Goal: Task Accomplishment & Management: Use online tool/utility

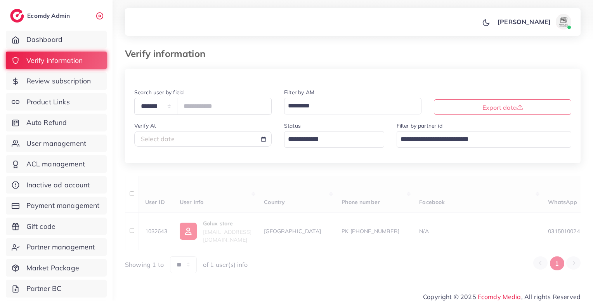
click at [332, 137] on input "Search for option" at bounding box center [329, 139] width 89 height 13
click at [335, 140] on input "Search for option" at bounding box center [329, 139] width 89 height 13
click at [323, 190] on div "**********" at bounding box center [353, 171] width 456 height 205
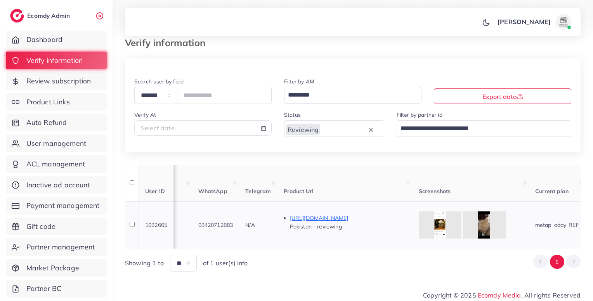
scroll to position [0, 349]
click at [397, 214] on p "[URL][DOMAIN_NAME]" at bounding box center [349, 218] width 116 height 9
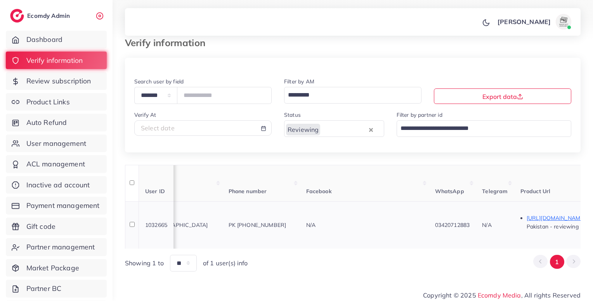
scroll to position [0, 113]
click at [287, 222] on span "PK [PHONE_NUMBER]" at bounding box center [258, 225] width 58 height 7
copy span "9203420712883"
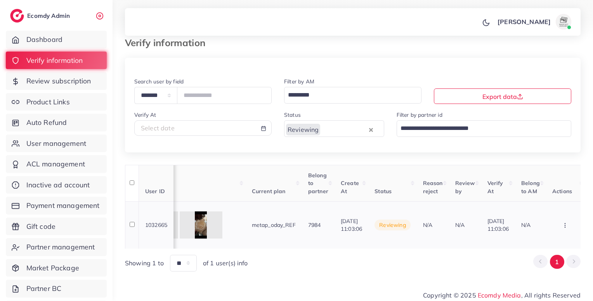
scroll to position [0, 680]
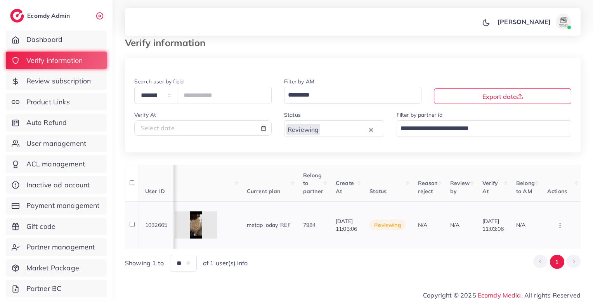
click at [559, 224] on icon "button" at bounding box center [560, 225] width 6 height 6
click at [544, 185] on link "Approve" at bounding box center [547, 182] width 61 height 17
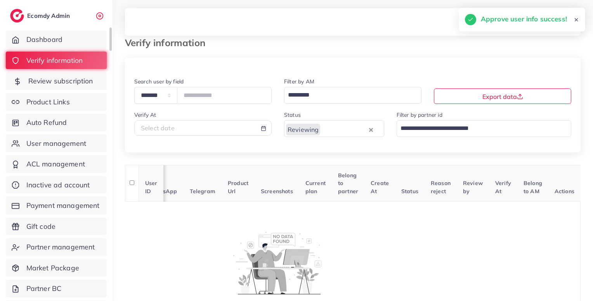
scroll to position [0, 146]
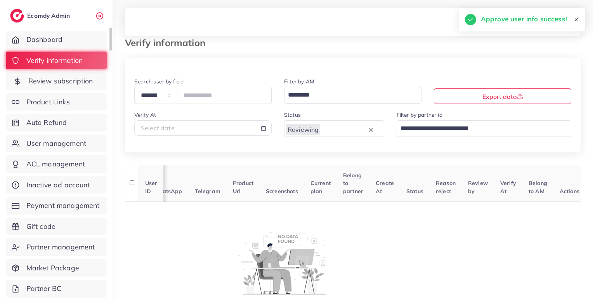
click at [96, 86] on link "Review subscription" at bounding box center [56, 81] width 101 height 18
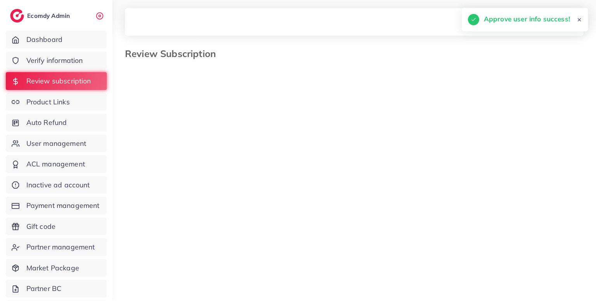
select select "*******"
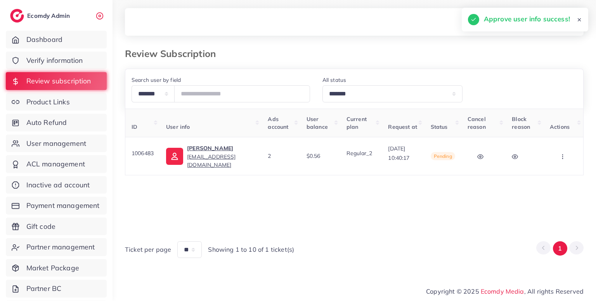
click at [385, 226] on div "ID User info Ads account User balance Current plan Request at Status Cancel rea…" at bounding box center [354, 169] width 459 height 120
click at [559, 161] on button "button" at bounding box center [563, 156] width 27 height 17
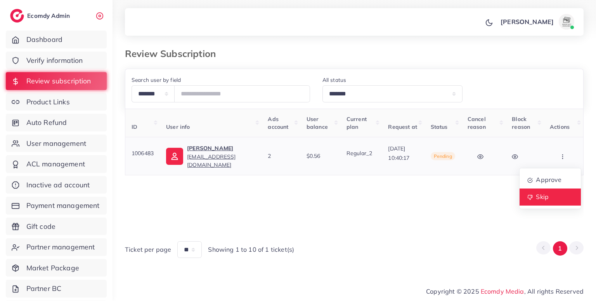
click at [548, 195] on span "Skip" at bounding box center [542, 197] width 13 height 8
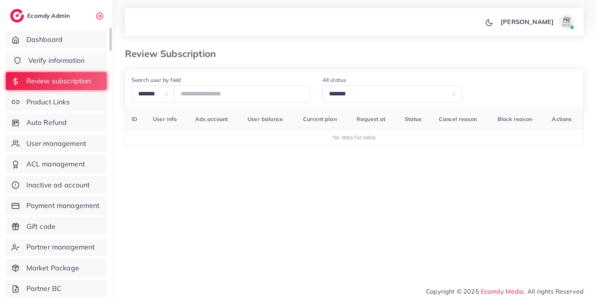
click at [89, 65] on link "Verify information" at bounding box center [56, 61] width 101 height 18
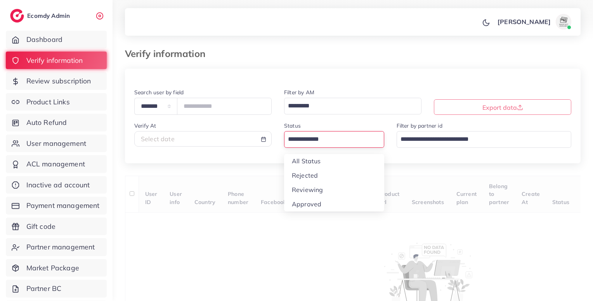
click at [325, 134] on input "Search for option" at bounding box center [329, 139] width 89 height 13
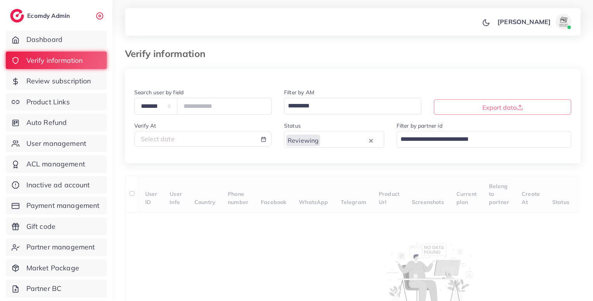
click at [313, 193] on div "**********" at bounding box center [353, 202] width 456 height 266
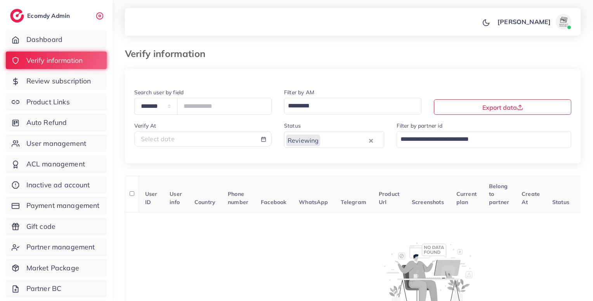
scroll to position [70, 0]
